Goal: Communication & Community: Answer question/provide support

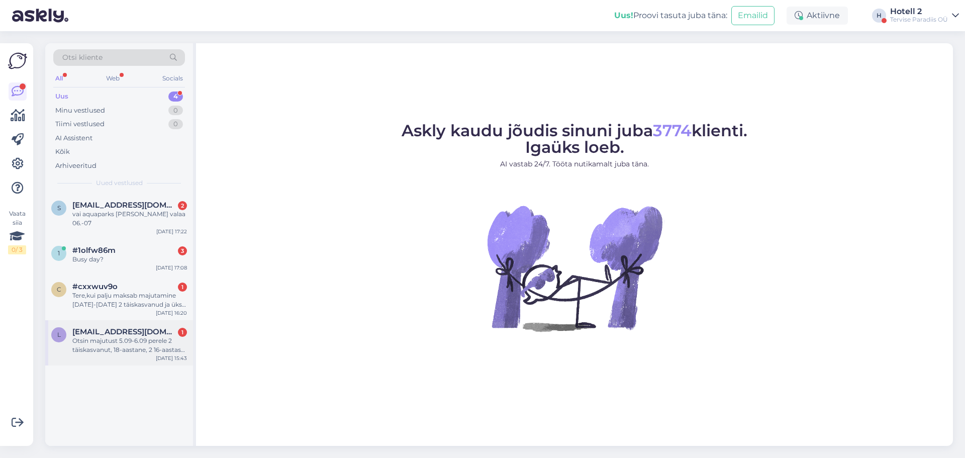
click at [129, 327] on span "[EMAIL_ADDRESS][DOMAIN_NAME]" at bounding box center [124, 331] width 105 height 9
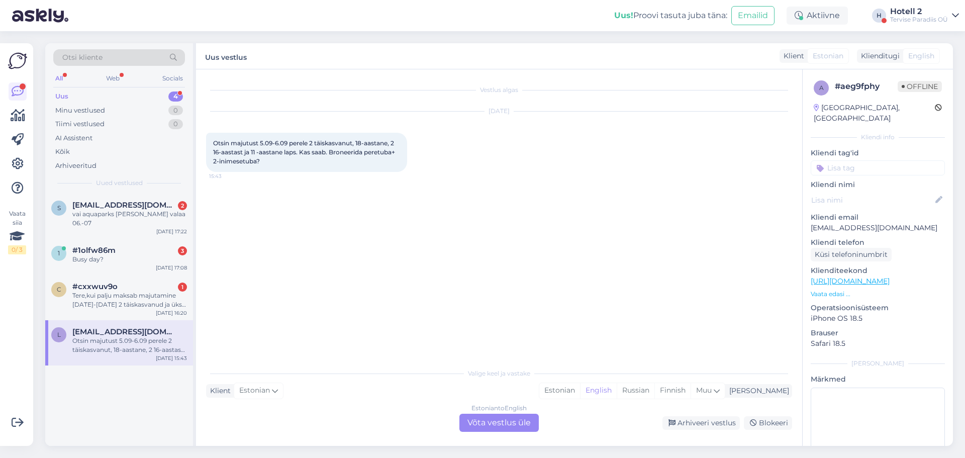
click at [484, 423] on div "Estonian to English Võta vestlus üle" at bounding box center [498, 423] width 79 height 18
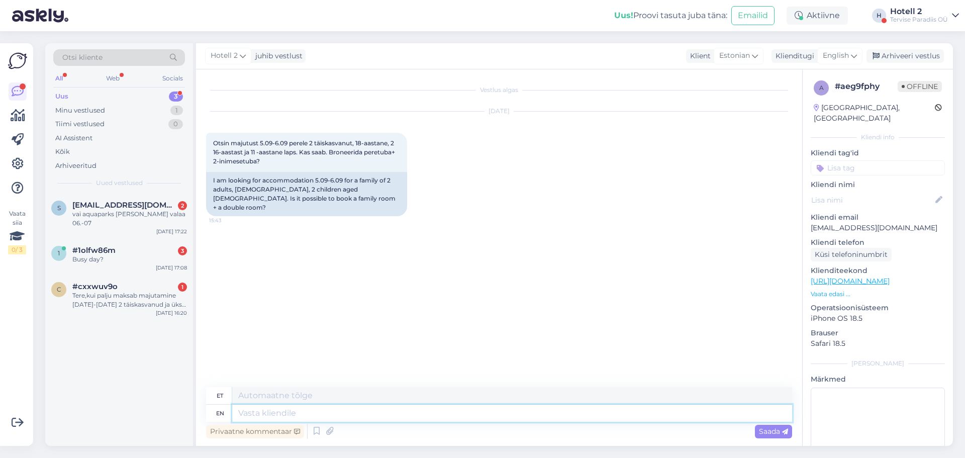
click at [271, 413] on textarea at bounding box center [512, 413] width 560 height 17
type textarea "Tervise"
type textarea "Tervise paradiisis"
type textarea "Tervise paradiis"
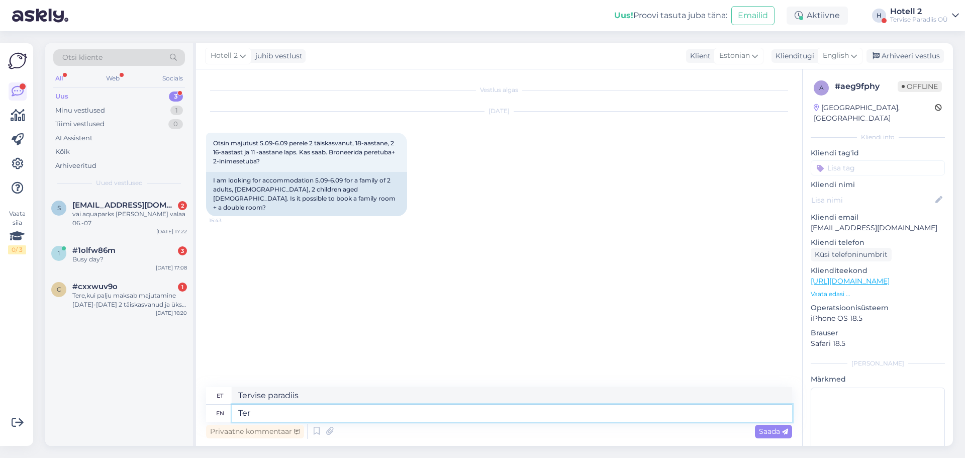
type textarea "Te"
type textarea "Tervise"
type textarea "T"
click at [132, 255] on div "Busy day?" at bounding box center [129, 259] width 115 height 9
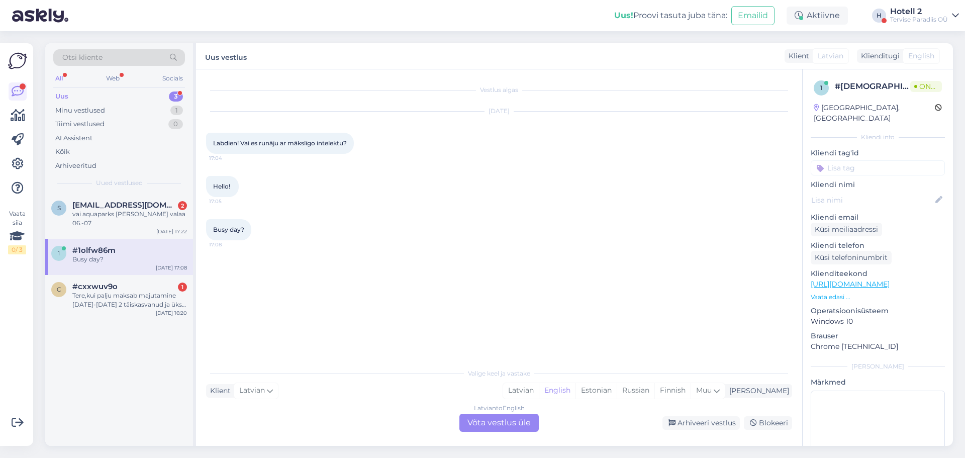
click at [468, 418] on div "Latvian to English Võta vestlus üle" at bounding box center [498, 423] width 79 height 18
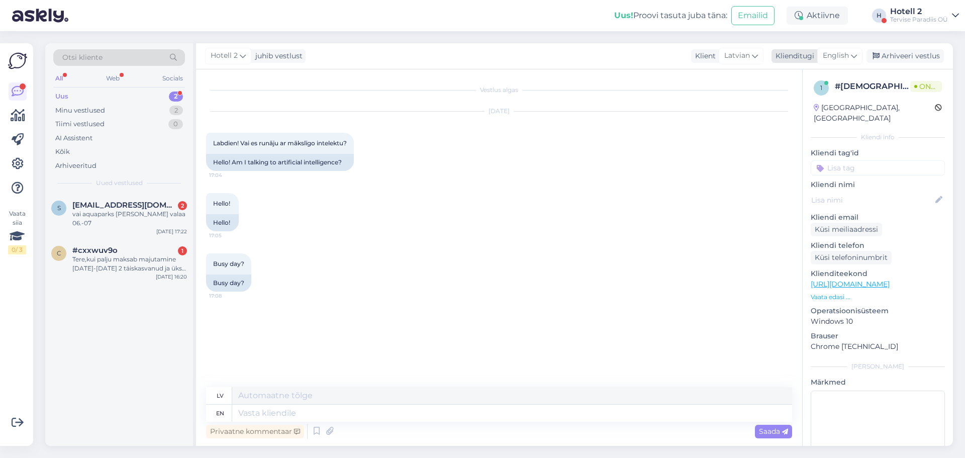
click at [857, 54] on icon at bounding box center [854, 55] width 6 height 11
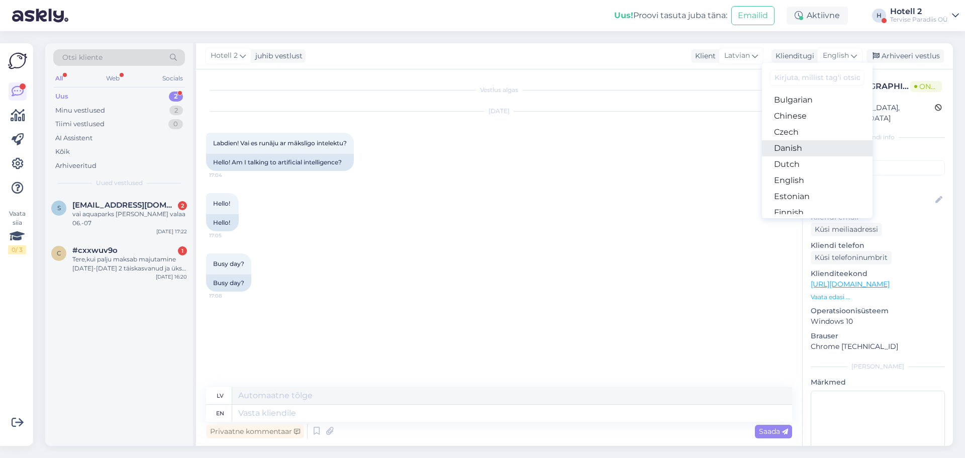
scroll to position [50, 0]
click at [802, 178] on link "Estonian" at bounding box center [817, 179] width 111 height 16
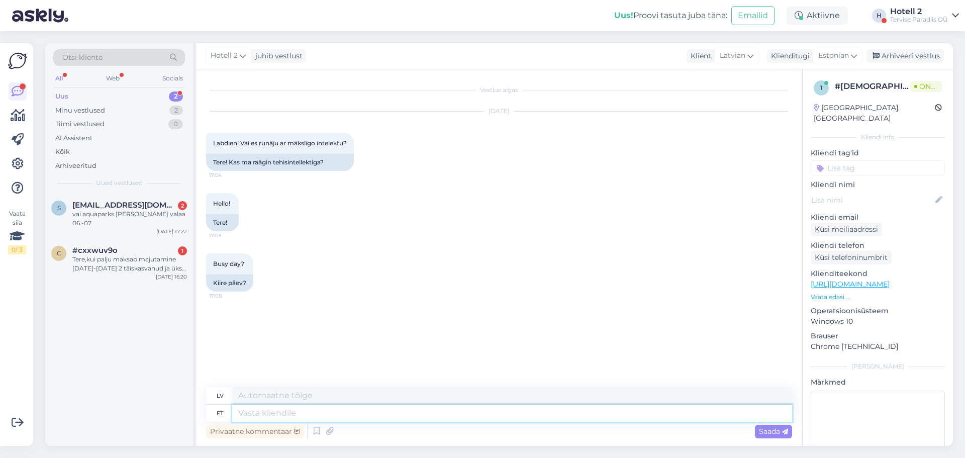
click at [430, 415] on textarea at bounding box center [512, 413] width 560 height 17
type textarea "Küsimustele v"
type textarea "Jautājumu gadījumā"
type textarea "Küsimustele vastab"
type textarea "Atbild uz jautājumiem"
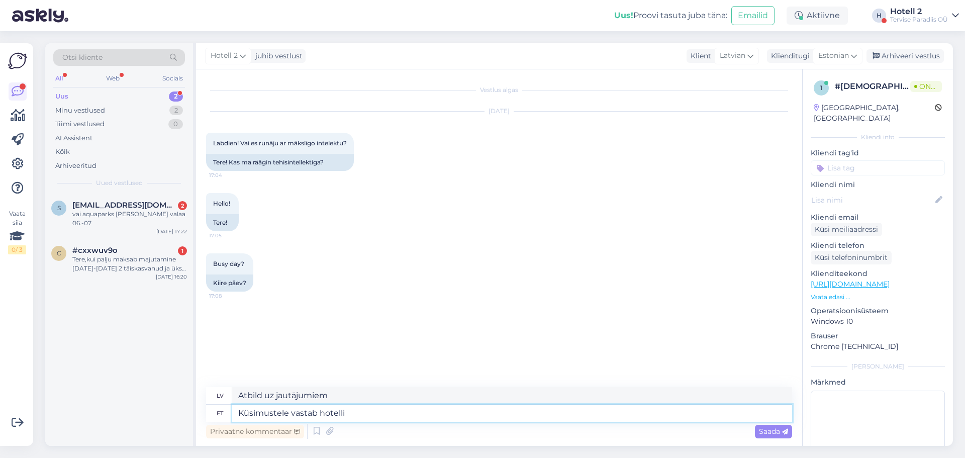
type textarea "Küsimustele vastab hotelli"
type textarea "Viesnīca atbildēs uz jūsu jautājumiem."
type textarea "Küsimustele vastab hotelli vastuvõtt"
type textarea "Viesnīcas reģistratūrā jūs sagaida atbildes uz visiem jautājumiem."
type textarea "Küsimustele vastab hotelli vastuvõt"
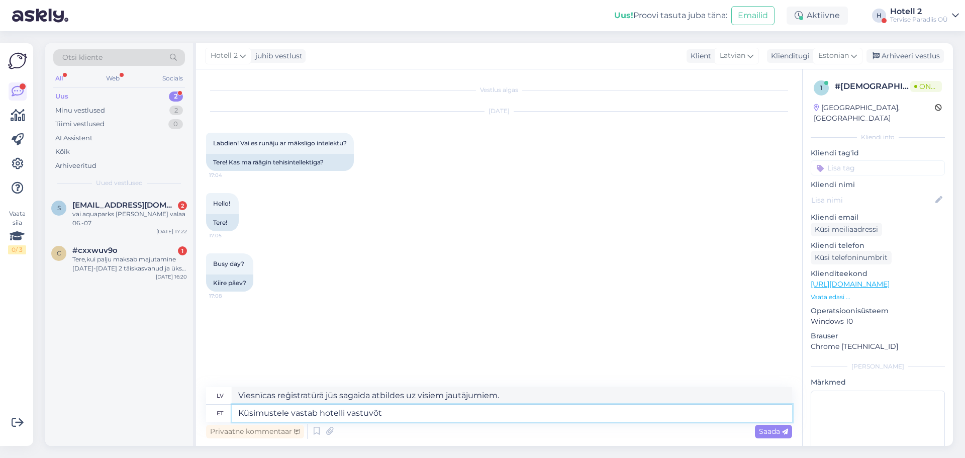
type textarea "Viesnīcas reģistratūrā jūs uzklausīs un uzklausīs jūsu jautājumus."
type textarea "Küsimustele vastab hotelli vastuvõtu adm"
type textarea "Viesnīcas reģistratūras darbinieks atbildēs uz jūsu jautājumiem."
type textarea "Küsimustele vastab hotelli vastuvõtu administraator"
click at [795, 437] on div "Vestlus algas [DATE] Labdien! Vai es runāju ar mākslīgo intelektu? 17:04 Tere! …" at bounding box center [499, 257] width 606 height 377
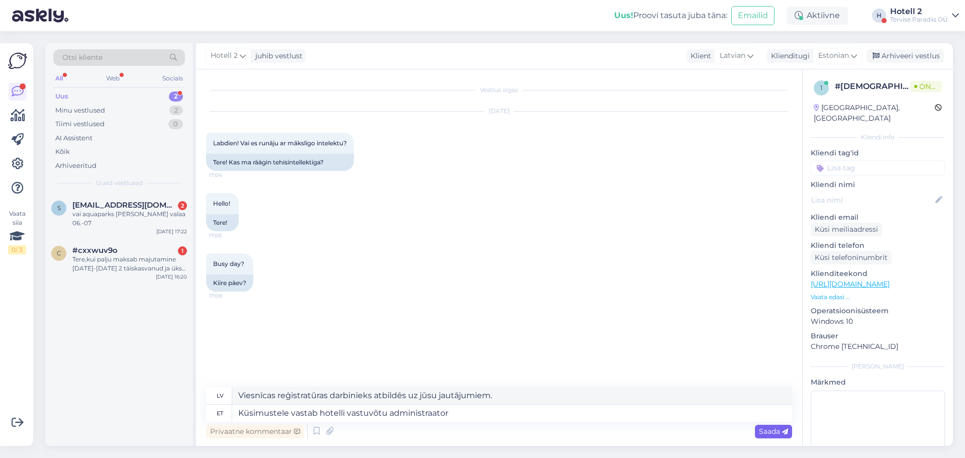
click at [770, 430] on span "Saada" at bounding box center [773, 431] width 29 height 9
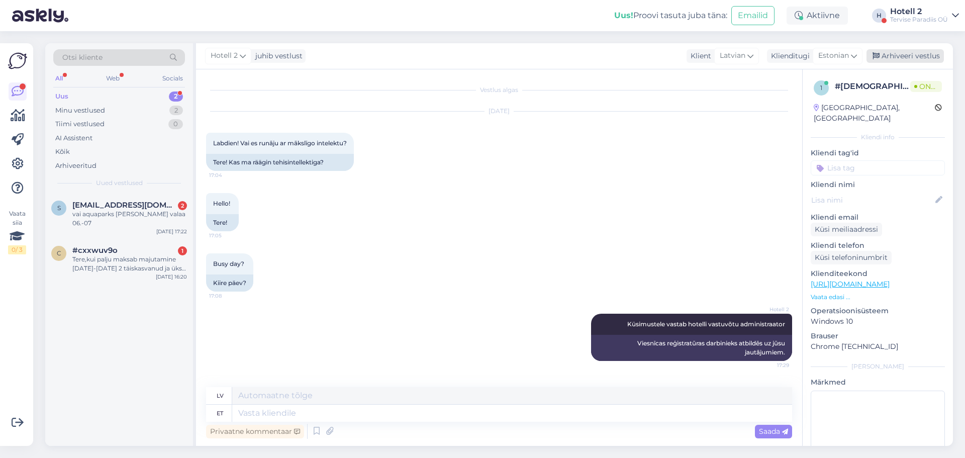
click at [901, 58] on div "Arhiveeri vestlus" at bounding box center [905, 56] width 77 height 14
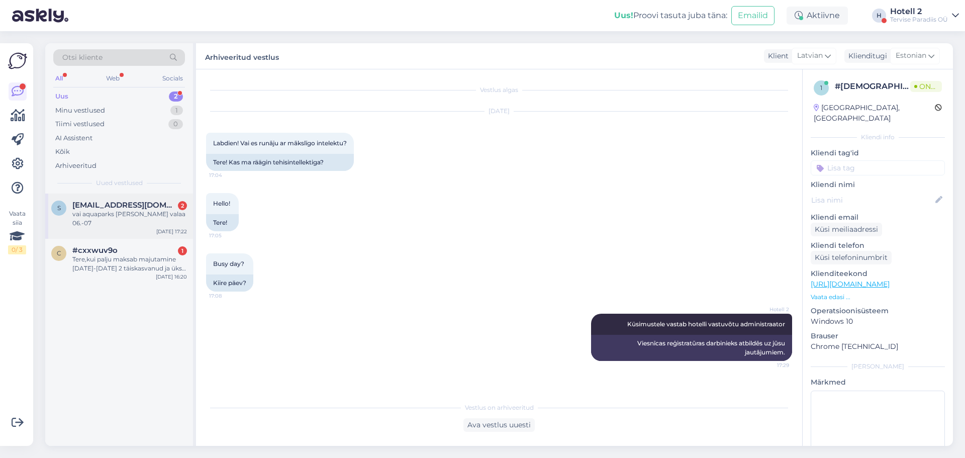
click at [123, 212] on div "vai aquaparks [PERSON_NAME] valaa 06.-07" at bounding box center [129, 219] width 115 height 18
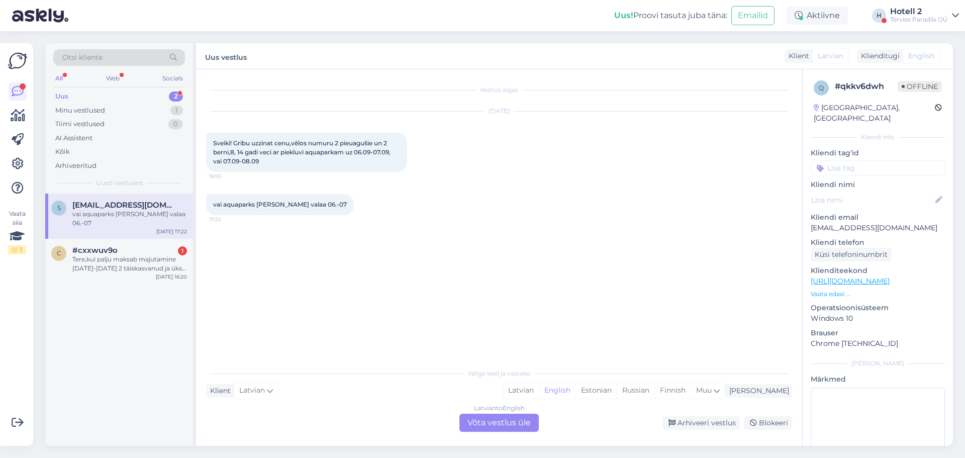
click at [500, 414] on div "Latvian to English Võta vestlus üle" at bounding box center [498, 423] width 79 height 18
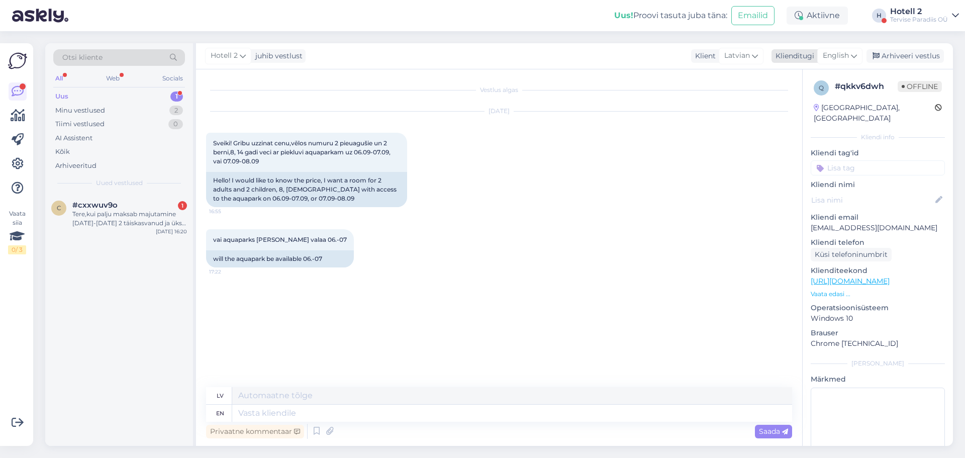
click at [851, 52] on div "English" at bounding box center [839, 56] width 45 height 16
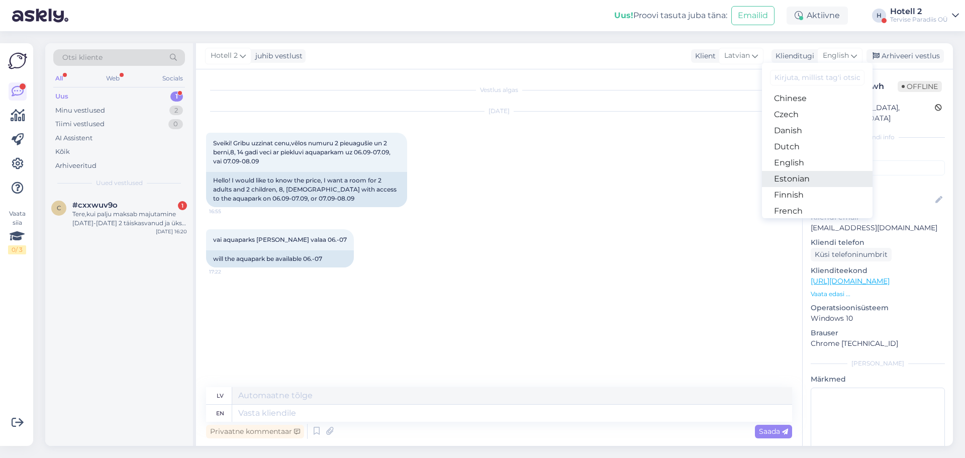
click at [799, 177] on link "Estonian" at bounding box center [817, 179] width 111 height 16
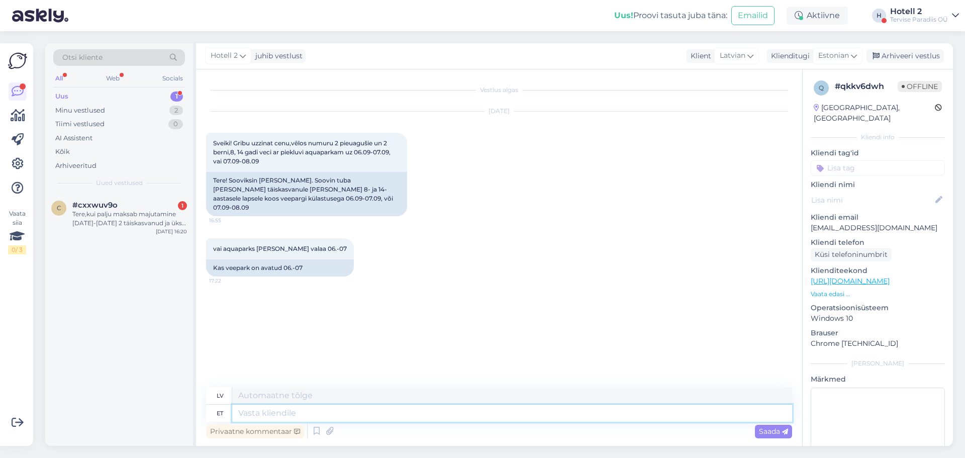
click at [298, 416] on textarea at bounding box center [512, 413] width 560 height 17
type textarea "Palun"
type textarea "Lūdzu"
type textarea "Palun edastage"
type textarea "Lūdzu, pārsūtiet"
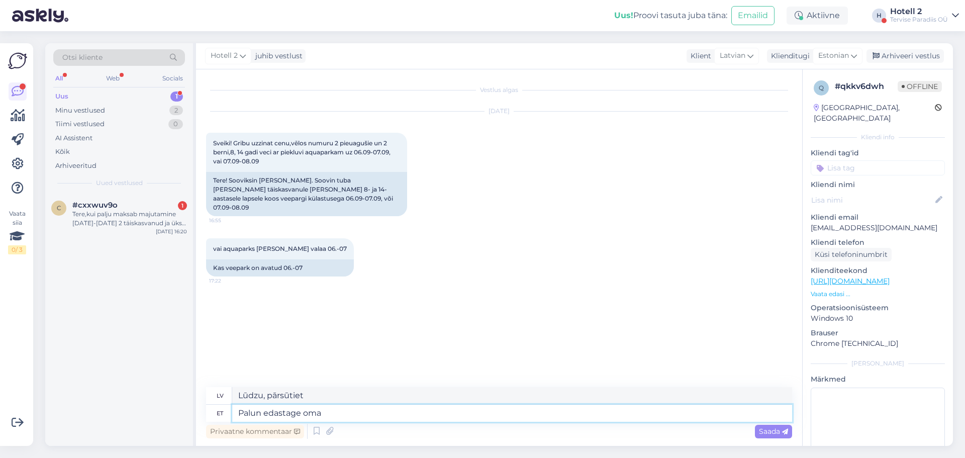
type textarea "Palun edastage oma"
type textarea "Lūdzu, pārsūtiet savu"
type textarea "Palun edastage oma broneerimissoov"
type textarea "Lūdzu, iesniedziet savu rezervācijas pieprasījumu."
type textarea "Palun edastage oma broneerimissoov aadressile"
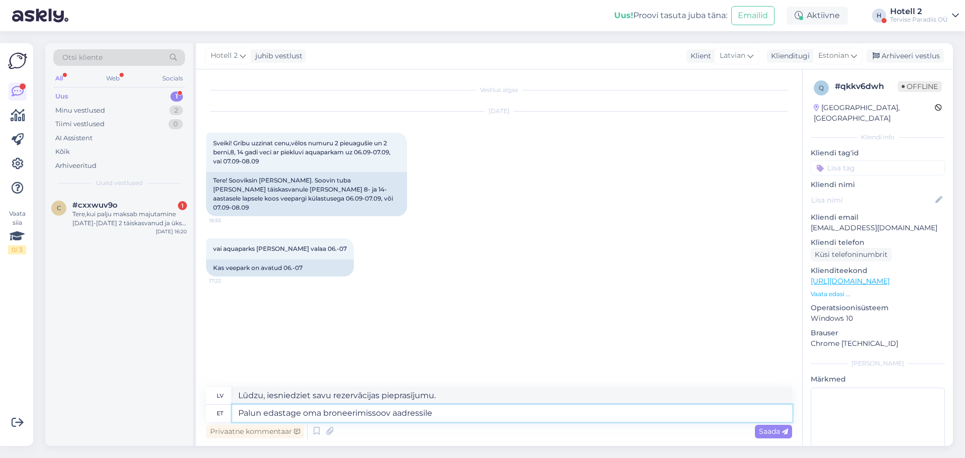
type textarea "Lūdzu, sūtiet savu rezervācijas pieprasījumu uz"
type textarea "Palun edastage oma broneerimissoov aadressile [EMAIL_ADDRESS][DOMAIN_NAME]"
type textarea "Lūdzu, sūtiet savu rezervācijas pieprasījumu uz [EMAIL_ADDRESS][DOMAIN_NAME]"
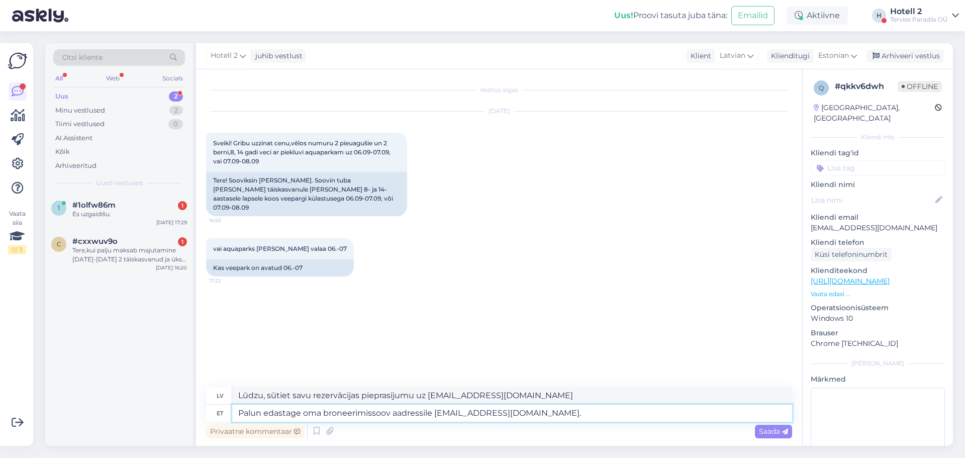
type textarea "Palun edastage oma broneerimissoov aadressile [EMAIL_ADDRESS][DOMAIN_NAME]. V"
type textarea "Lūdzu, sūtiet savu rezervācijas pieprasījumu uz [EMAIL_ADDRESS][DOMAIN_NAME]."
type textarea "Palun edastage oma broneerimissoov aadressile [EMAIL_ADDRESS][DOMAIN_NAME]. [GE…"
type textarea "Lūdzu, sūtiet savu rezervācijas pieprasījumu uz [EMAIL_ADDRESS][DOMAIN_NAME]. Ū…"
type textarea "Palun edastage oma broneerimissoov aadressile [EMAIL_ADDRESS][DOMAIN_NAME]. Vee…"
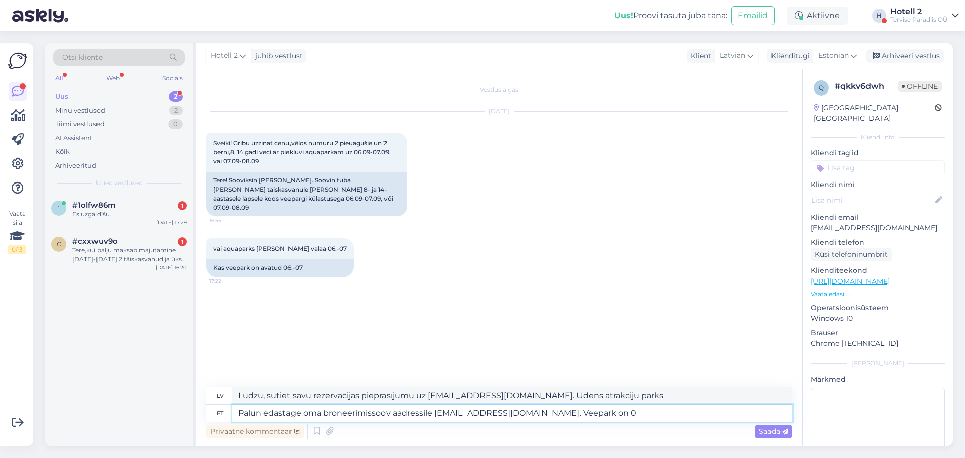
type textarea "Lūdzu, sūtiet rezervācijas pieprasījumu uz [EMAIL_ADDRESS][DOMAIN_NAME]. Ūdens …"
type textarea "Palun edastage oma broneerimissoov aadressile [EMAIL_ADDRESS][DOMAIN_NAME]. Vee…"
type textarea "Lūdzu, sūtiet rezervācijas pieprasījumu uz [EMAIL_ADDRESS][DOMAIN_NAME]. Ūdens …"
type textarea "Palun edastage oma broneerimissoov aadressile [EMAIL_ADDRESS][DOMAIN_NAME]. Vee…"
type textarea "Lūdzu, sūtiet rezervācijas pieprasījumu uz [EMAIL_ADDRESS][DOMAIN_NAME]. Ūdens …"
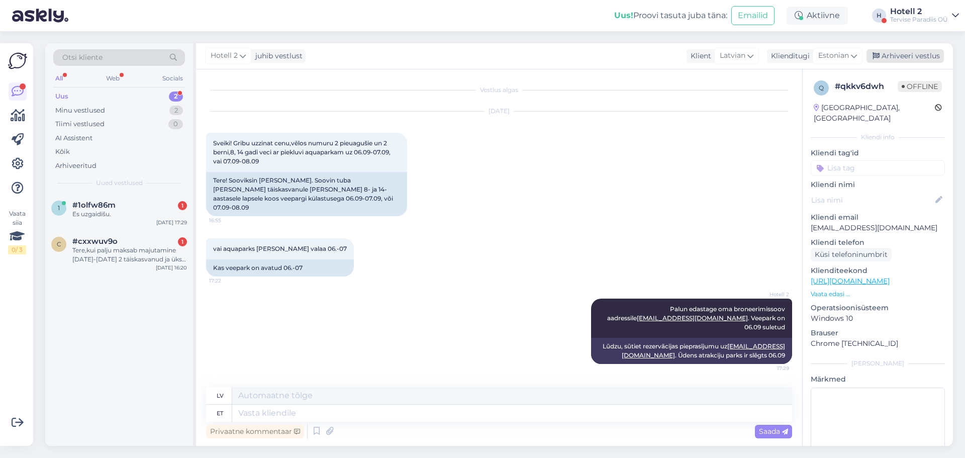
click at [906, 54] on div "Arhiveeri vestlus" at bounding box center [905, 56] width 77 height 14
